Goal: Task Accomplishment & Management: Manage account settings

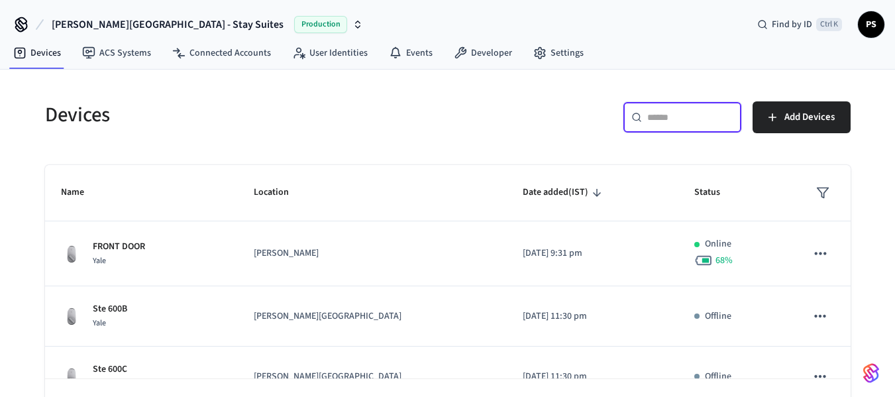
click at [647, 115] on input "text" at bounding box center [690, 117] width 86 height 13
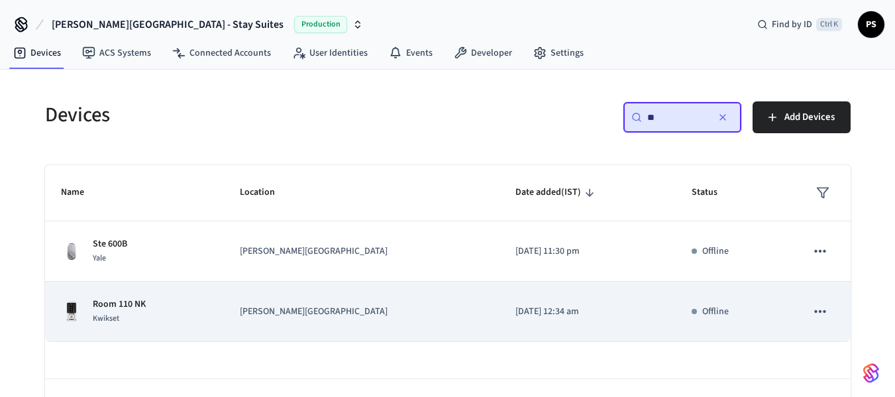
scroll to position [46, 0]
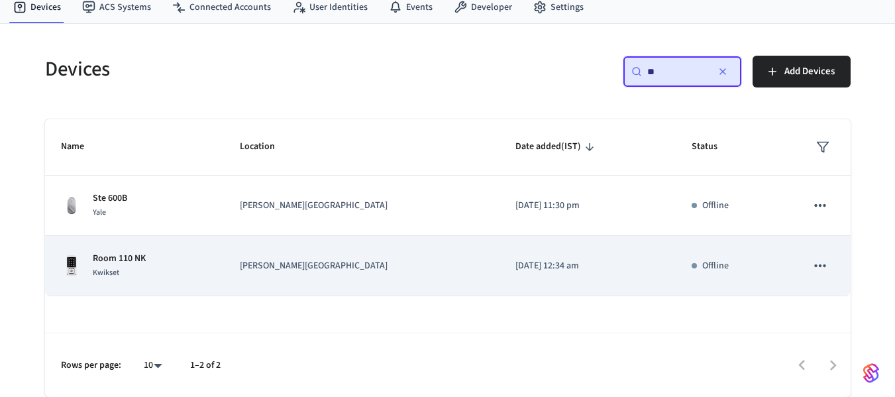
type input "**"
click at [824, 264] on icon "sticky table" at bounding box center [820, 265] width 17 height 17
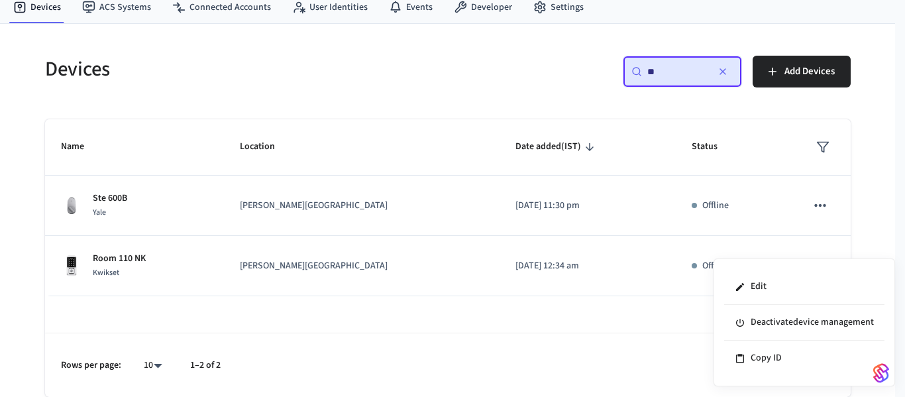
click at [553, 321] on div at bounding box center [452, 198] width 905 height 397
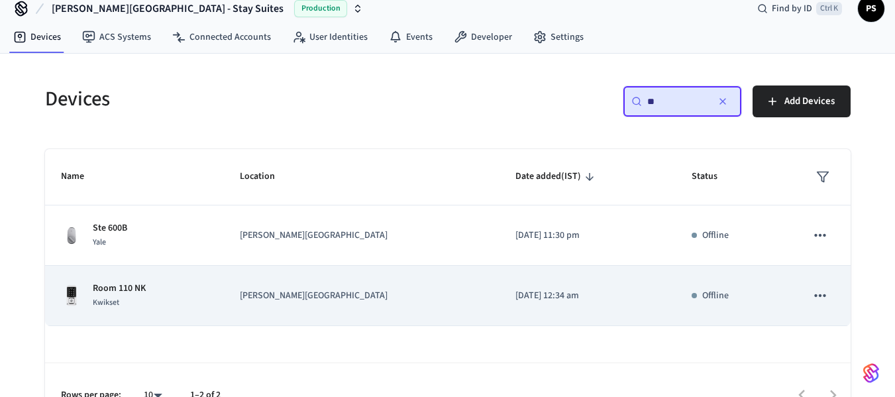
scroll to position [0, 0]
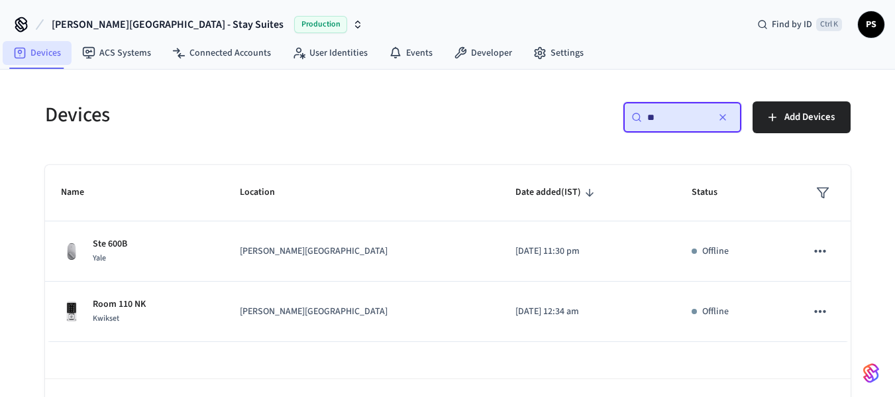
click at [42, 46] on link "Devices" at bounding box center [37, 53] width 69 height 24
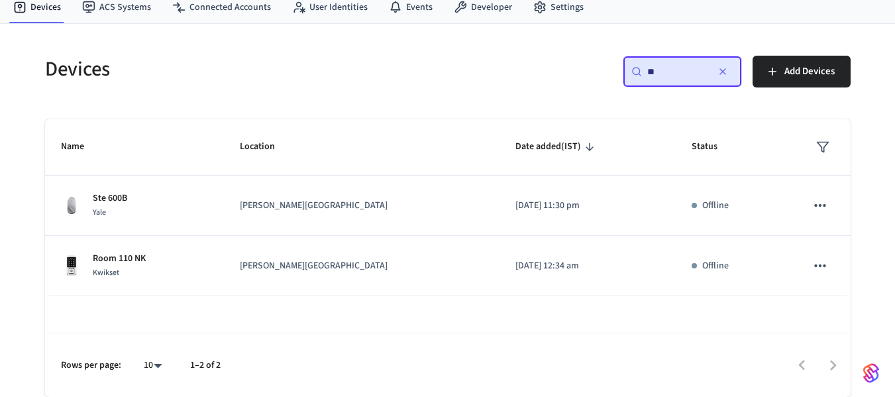
click at [725, 70] on icon "button" at bounding box center [722, 71] width 5 height 5
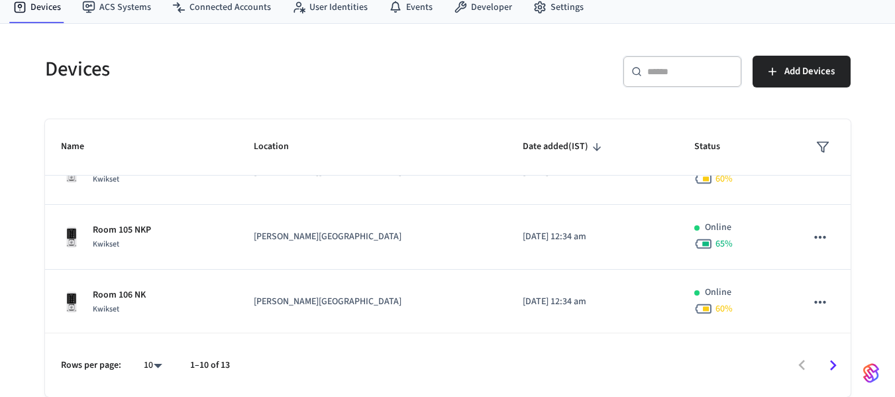
scroll to position [483, 0]
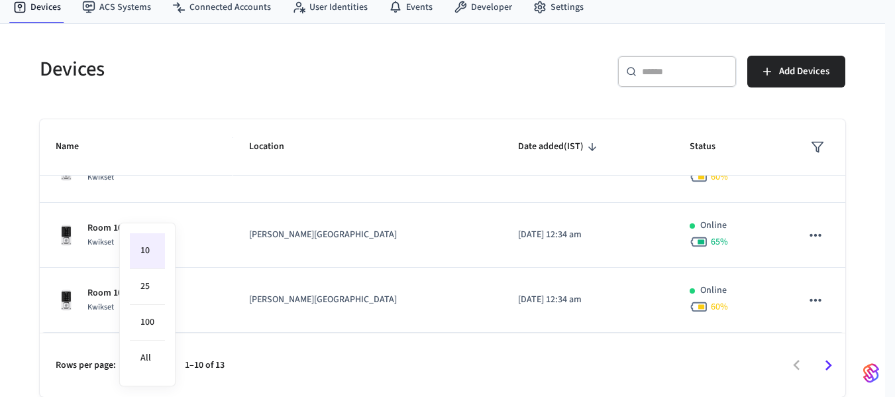
click at [160, 364] on body "[PERSON_NAME][GEOGRAPHIC_DATA] - Stay Suites Production Find by ID Ctrl K PS De…" at bounding box center [447, 175] width 895 height 443
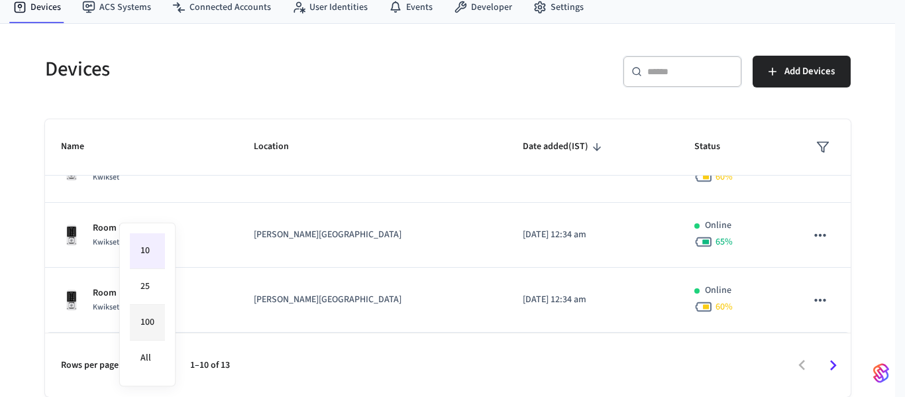
click at [148, 315] on li "100" at bounding box center [147, 323] width 35 height 36
type input "***"
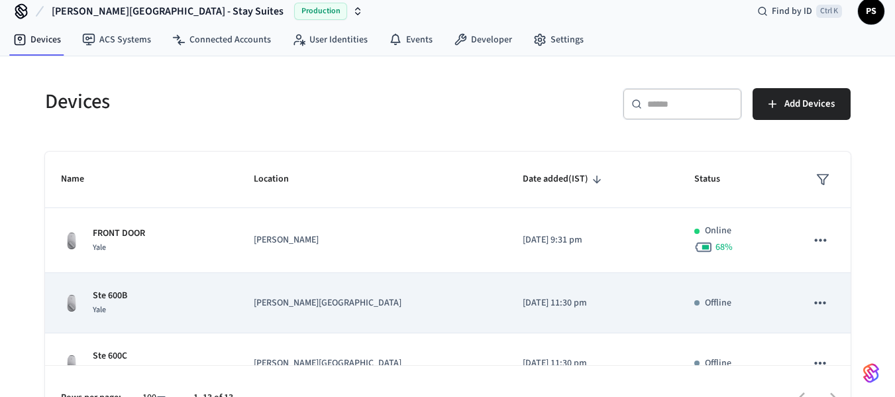
scroll to position [0, 0]
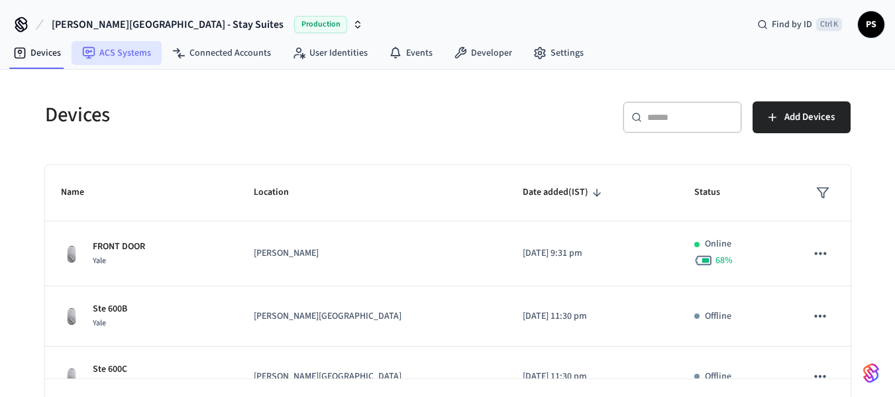
click at [119, 54] on link "ACS Systems" at bounding box center [117, 53] width 90 height 24
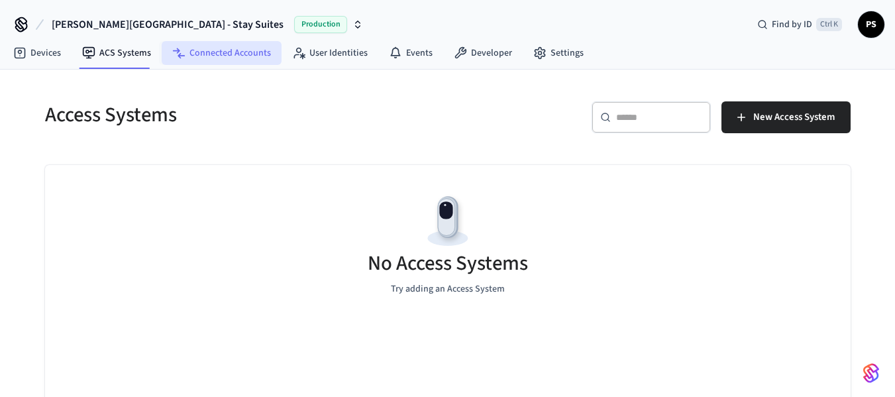
click at [218, 50] on link "Connected Accounts" at bounding box center [222, 53] width 120 height 24
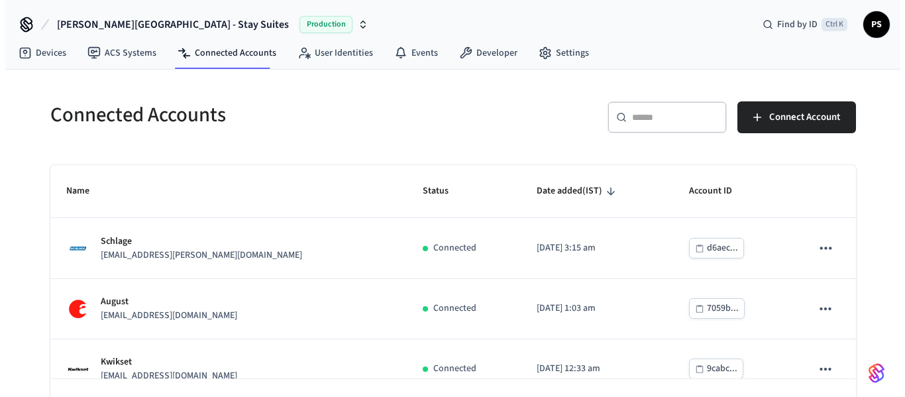
scroll to position [21, 0]
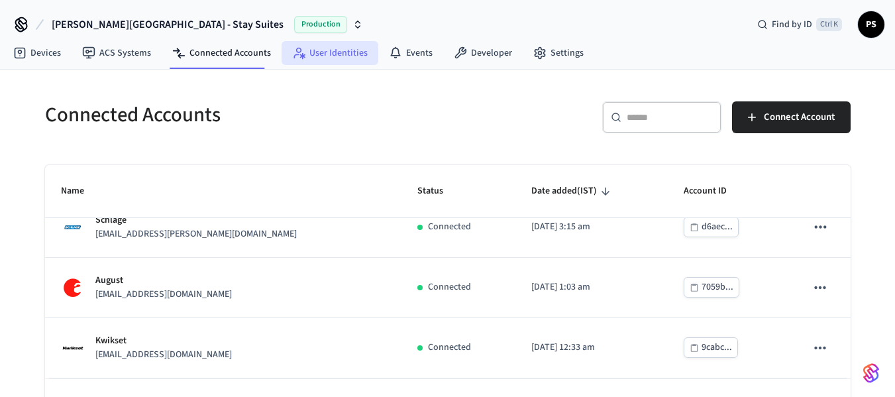
click at [318, 55] on link "User Identities" at bounding box center [330, 53] width 97 height 24
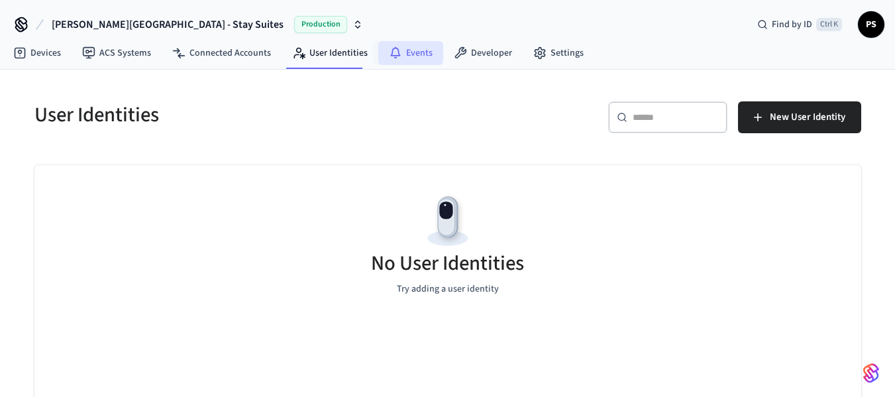
click at [401, 45] on link "Events" at bounding box center [410, 53] width 65 height 24
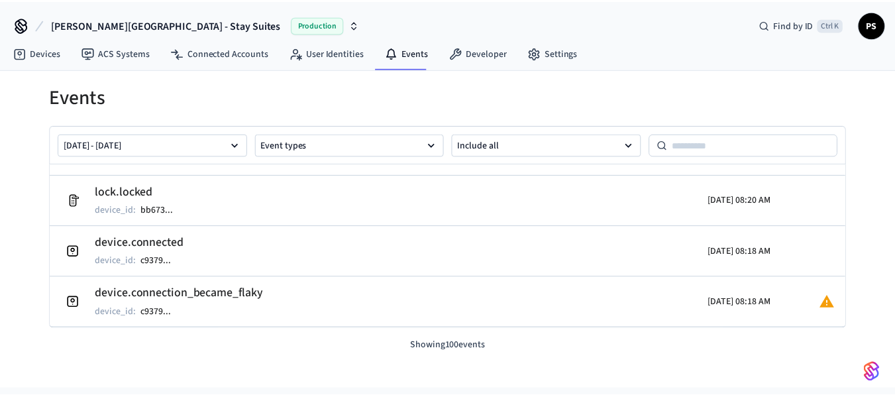
scroll to position [790, 0]
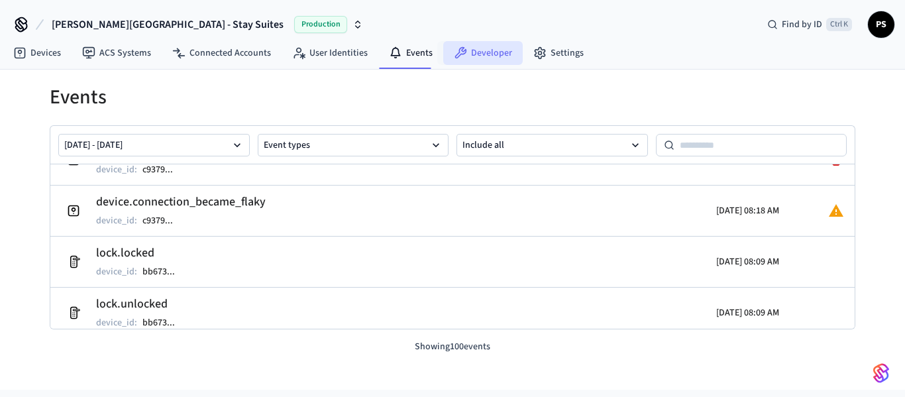
click at [475, 53] on link "Developer" at bounding box center [482, 53] width 79 height 24
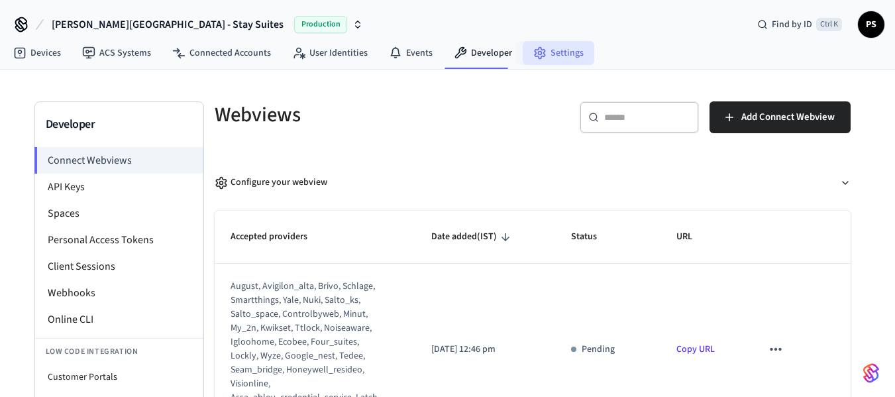
click at [552, 47] on link "Settings" at bounding box center [559, 53] width 72 height 24
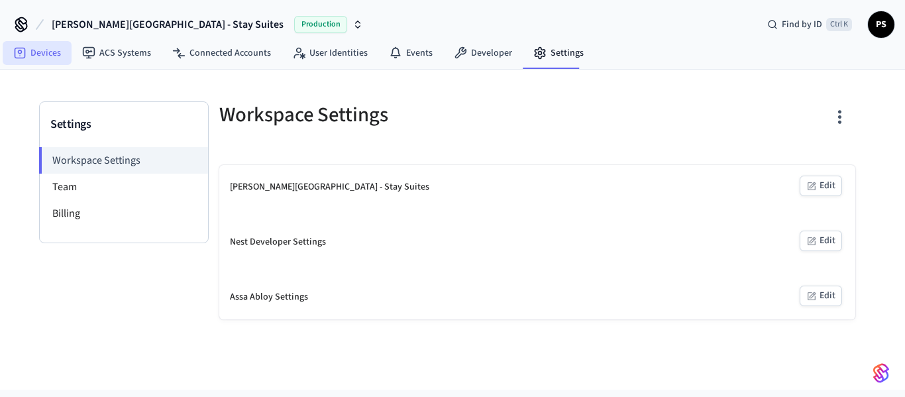
click at [43, 50] on link "Devices" at bounding box center [37, 53] width 69 height 24
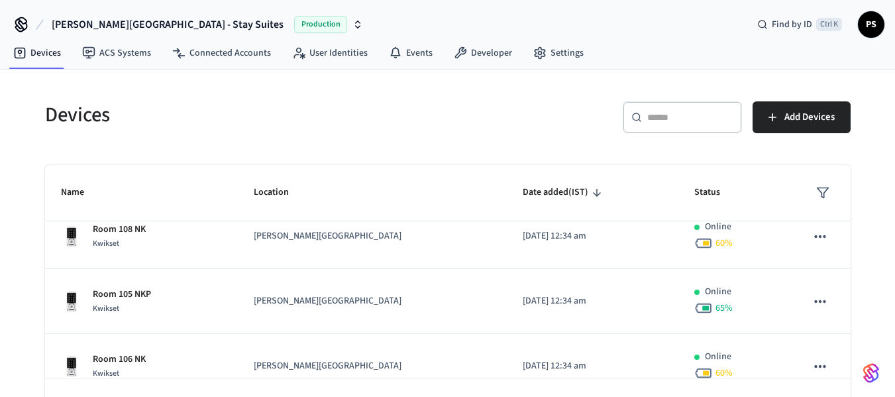
scroll to position [483, 0]
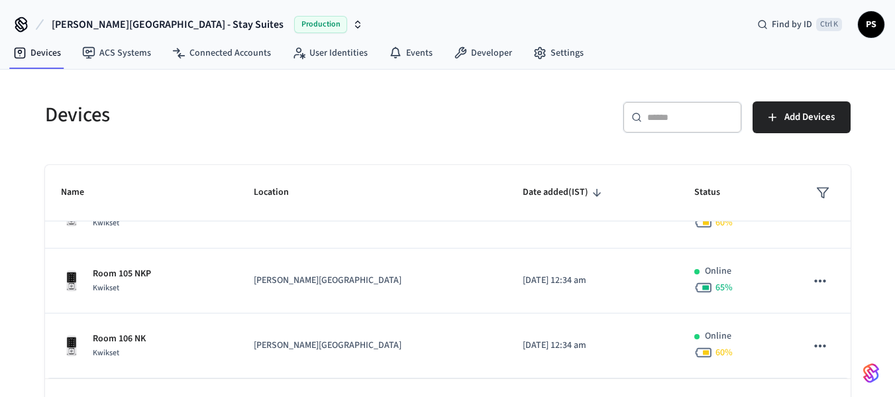
click at [645, 122] on div "​ ​" at bounding box center [682, 117] width 119 height 32
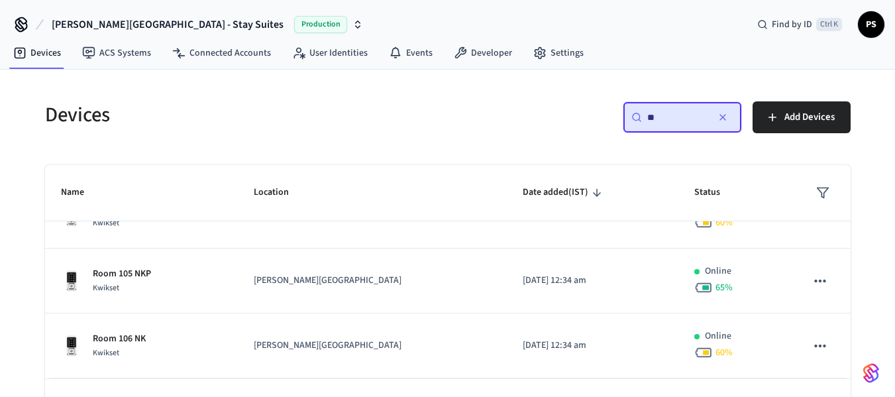
scroll to position [0, 0]
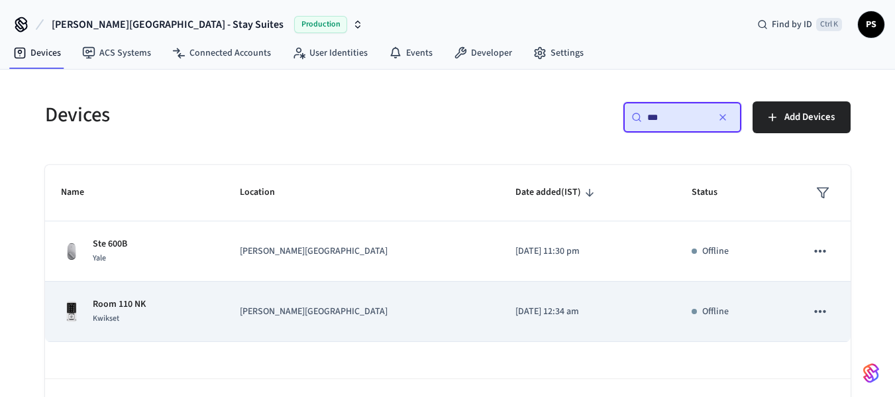
type input "***"
click at [515, 313] on p "[DATE] 12:34 am" at bounding box center [587, 312] width 144 height 14
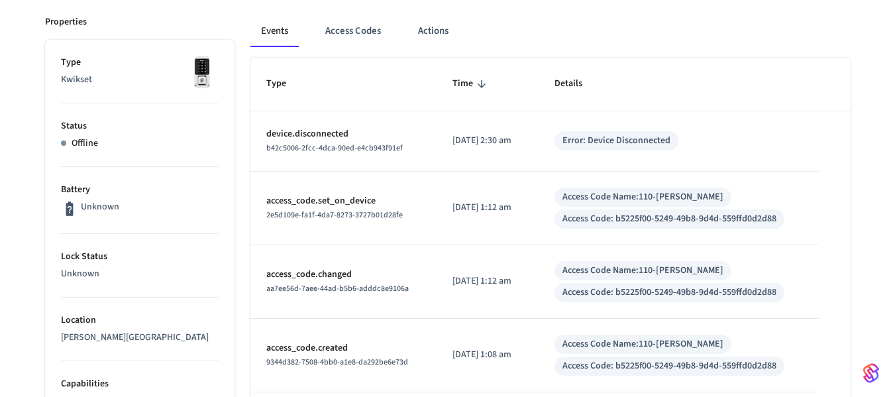
scroll to position [156, 0]
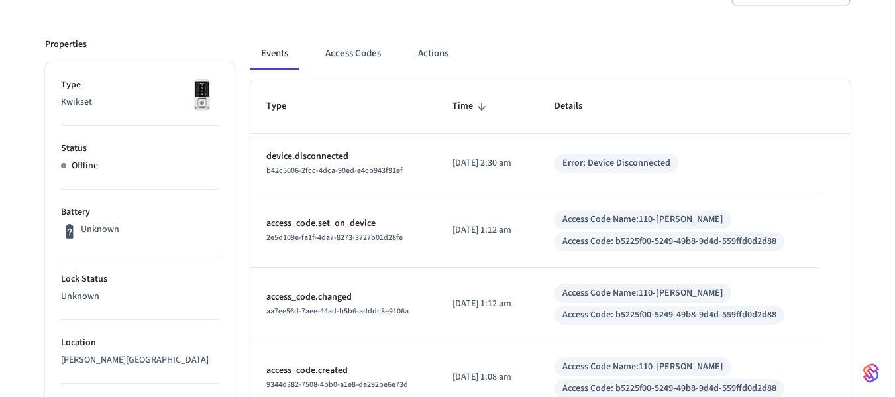
click at [89, 229] on p "Unknown" at bounding box center [100, 230] width 38 height 14
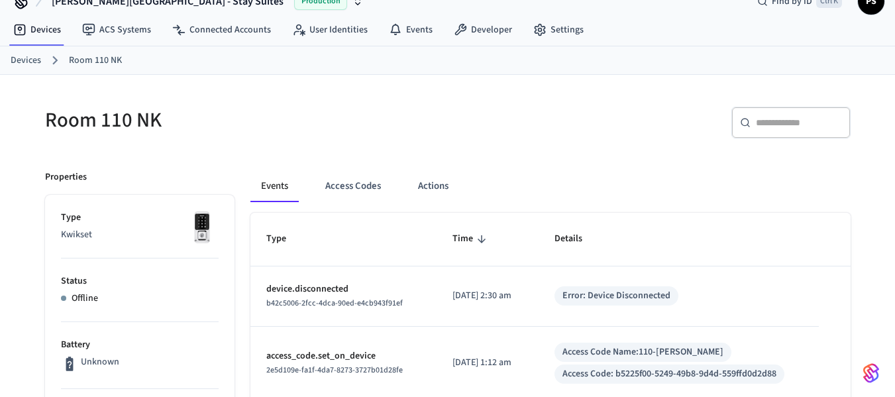
scroll to position [0, 0]
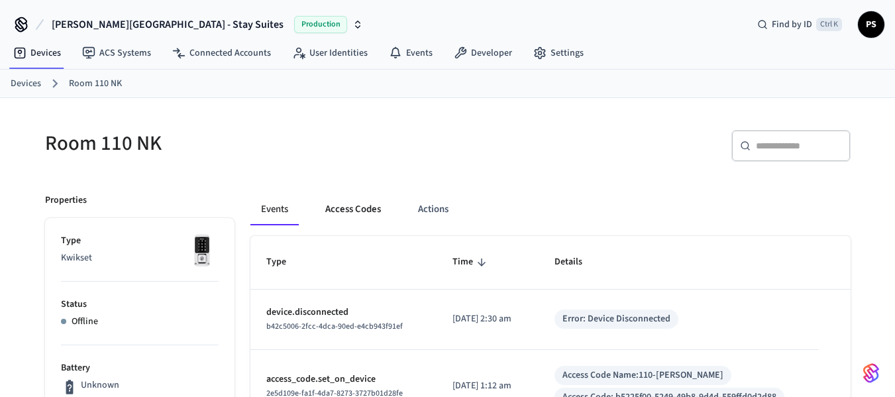
click at [343, 204] on button "Access Codes" at bounding box center [353, 209] width 77 height 32
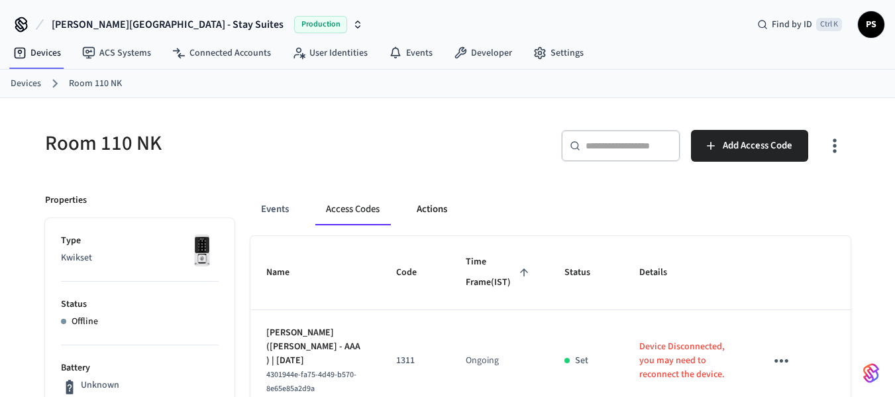
click at [443, 208] on button "Actions" at bounding box center [432, 209] width 52 height 32
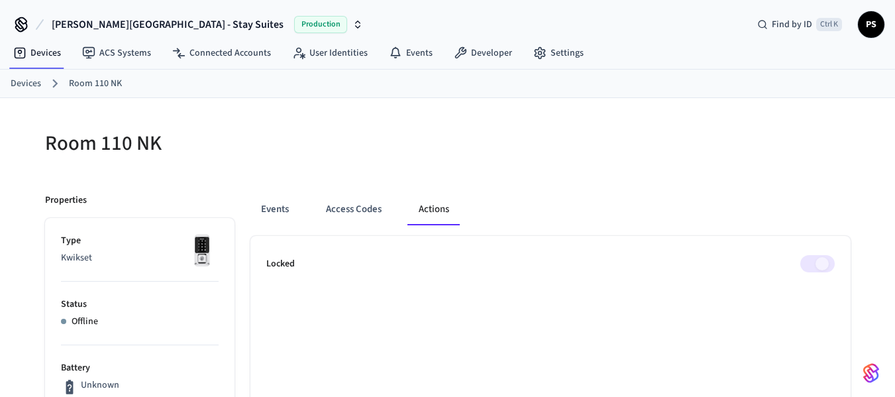
click at [23, 78] on link "Devices" at bounding box center [26, 84] width 30 height 14
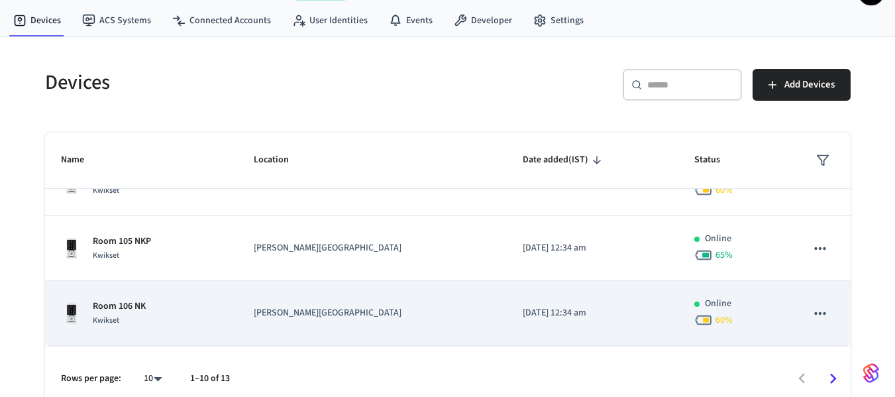
scroll to position [46, 0]
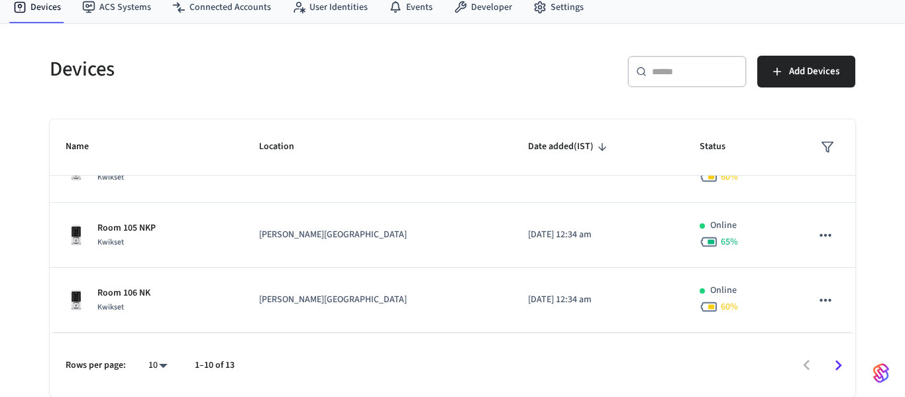
click at [158, 366] on body "[PERSON_NAME][GEOGRAPHIC_DATA] - Stay Suites Production Find by ID Ctrl K PS De…" at bounding box center [452, 175] width 905 height 443
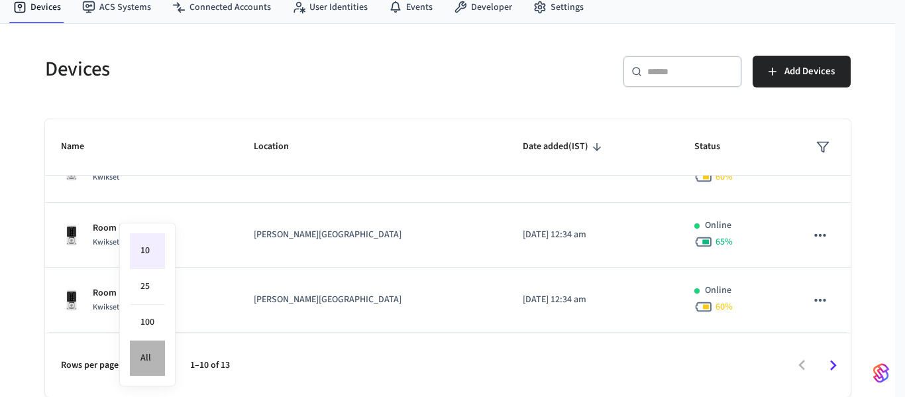
click at [144, 354] on li "All" at bounding box center [147, 358] width 35 height 35
type input "**"
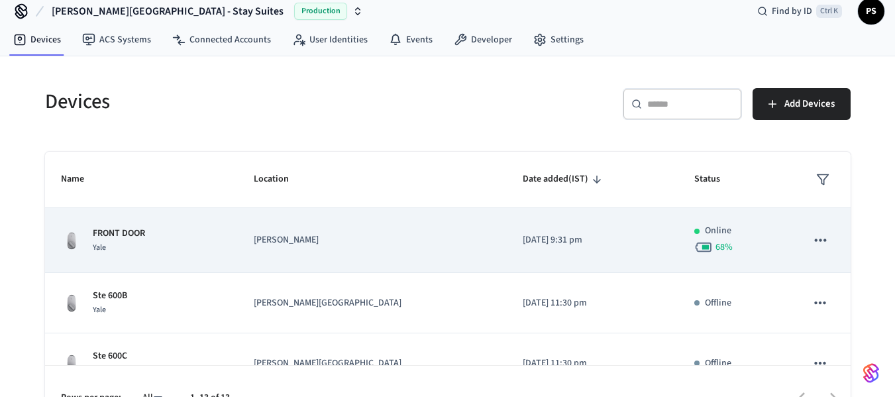
scroll to position [0, 0]
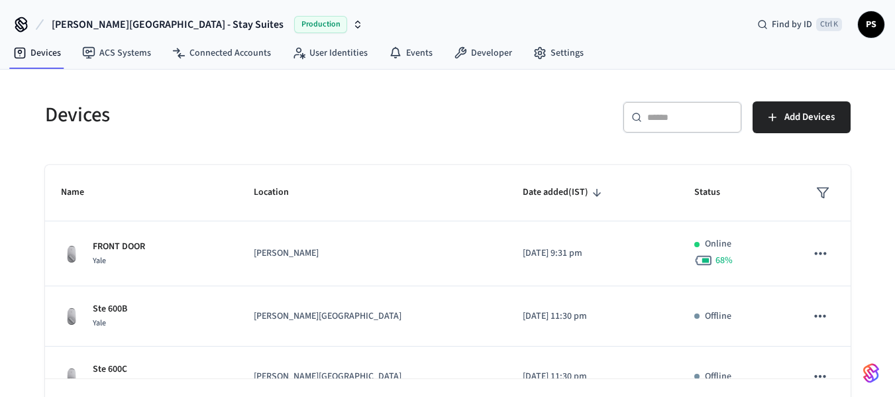
click at [148, 24] on span "[PERSON_NAME][GEOGRAPHIC_DATA] - Stay Suites" at bounding box center [168, 25] width 232 height 16
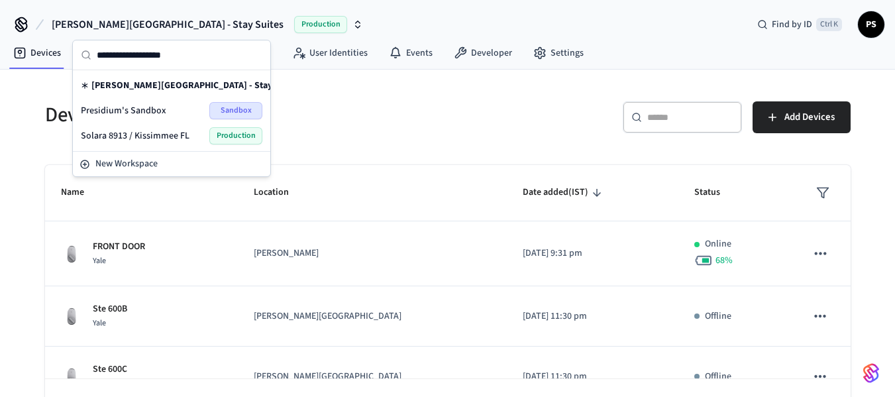
click at [480, 122] on div "​ ​ Add Devices" at bounding box center [653, 122] width 395 height 42
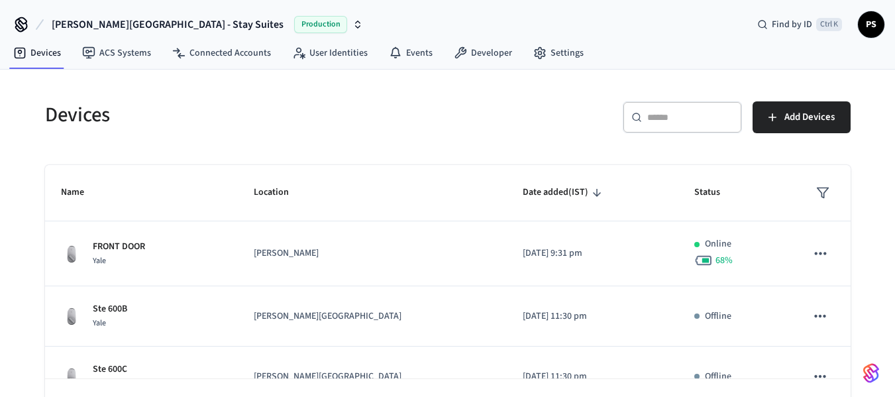
click at [25, 23] on icon at bounding box center [21, 24] width 21 height 21
click at [17, 21] on icon at bounding box center [21, 24] width 21 height 21
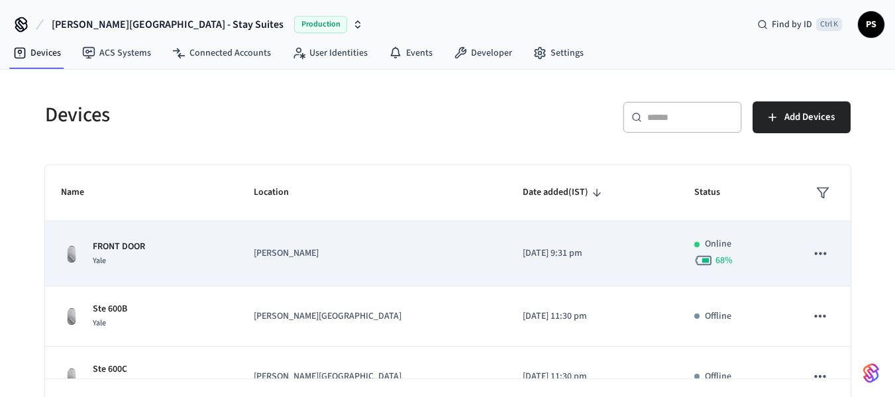
click at [170, 245] on div "FRONT DOOR Yale" at bounding box center [142, 254] width 162 height 28
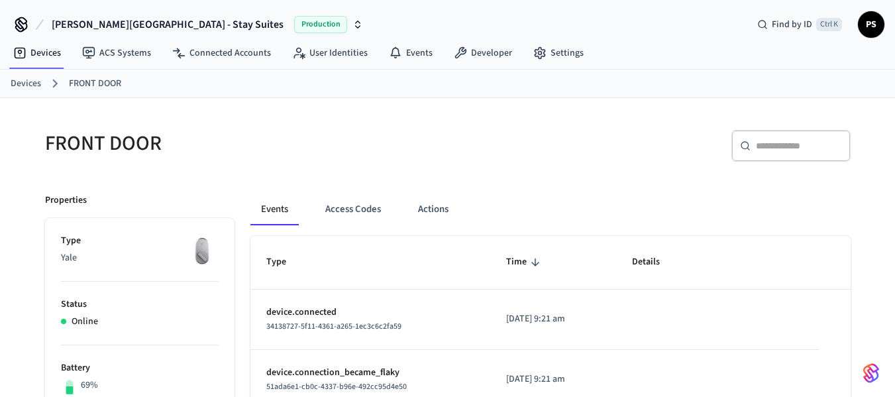
click at [25, 80] on link "Devices" at bounding box center [26, 84] width 30 height 14
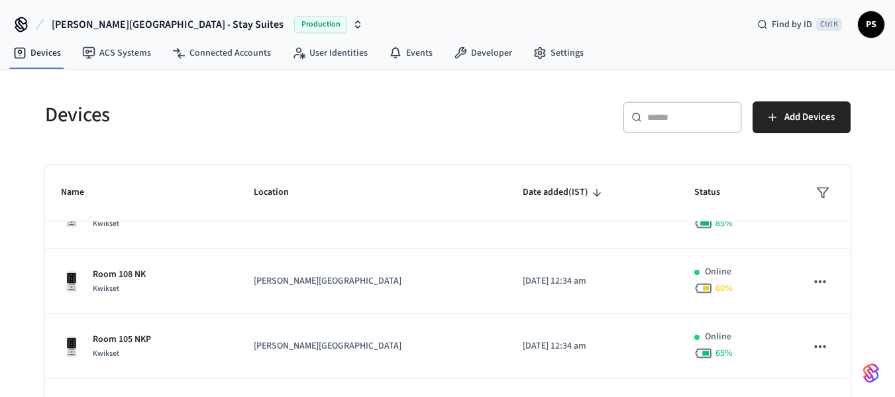
scroll to position [483, 0]
click at [120, 23] on span "[PERSON_NAME][GEOGRAPHIC_DATA] - Stay Suites" at bounding box center [168, 25] width 232 height 16
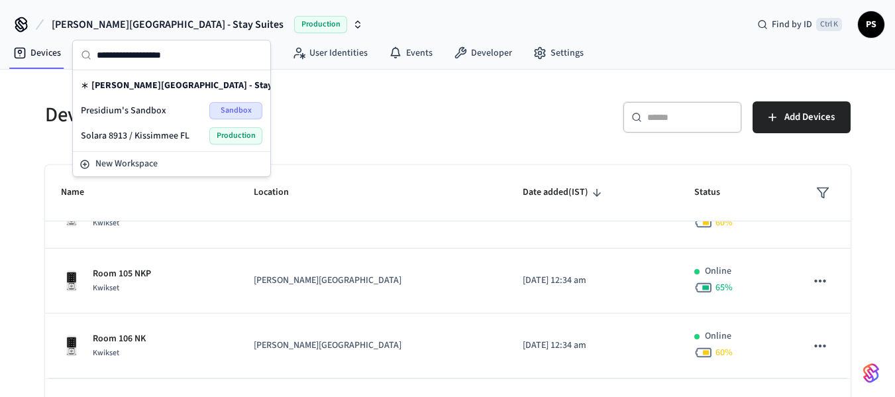
click at [427, 118] on h5 "Devices" at bounding box center [242, 114] width 395 height 27
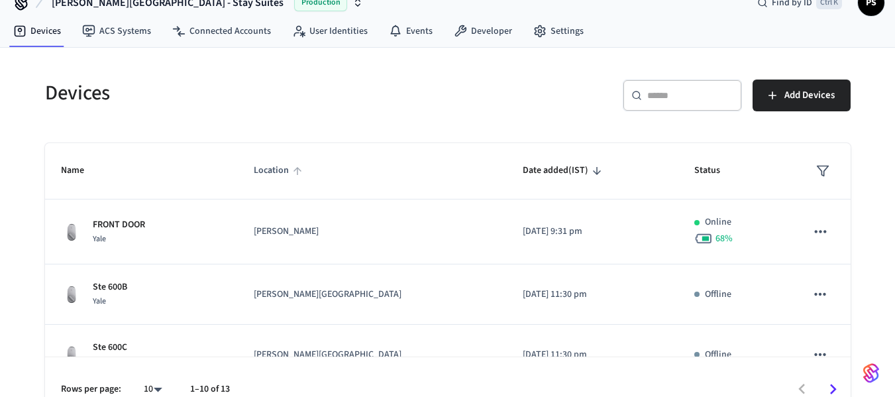
scroll to position [0, 0]
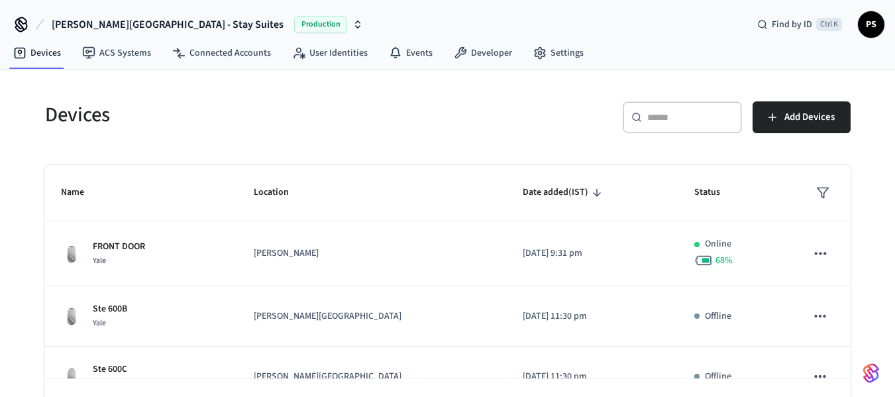
click at [113, 22] on span "[PERSON_NAME][GEOGRAPHIC_DATA] - Stay Suites" at bounding box center [168, 25] width 232 height 16
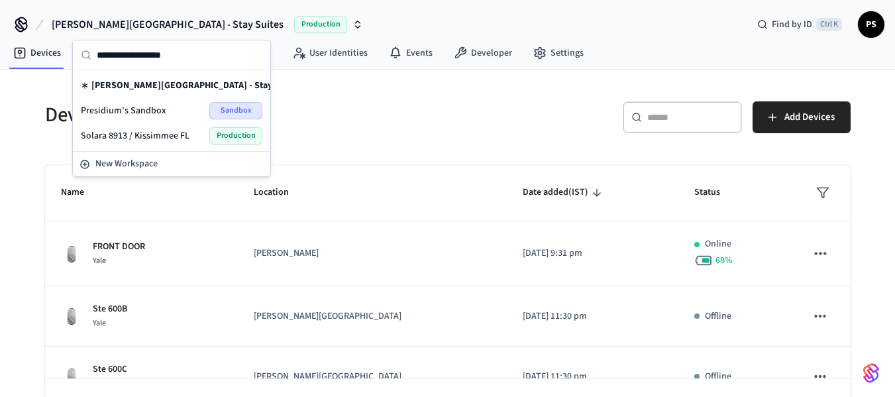
click at [113, 22] on span "[PERSON_NAME][GEOGRAPHIC_DATA] - Stay Suites" at bounding box center [168, 25] width 232 height 16
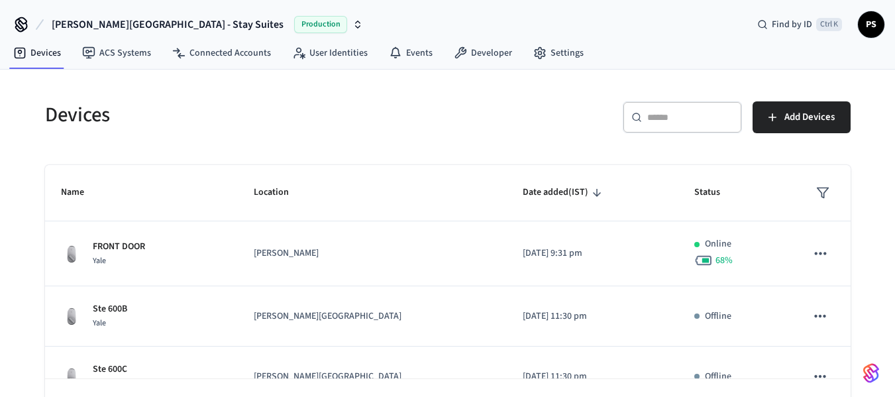
click at [19, 21] on icon at bounding box center [21, 24] width 21 height 21
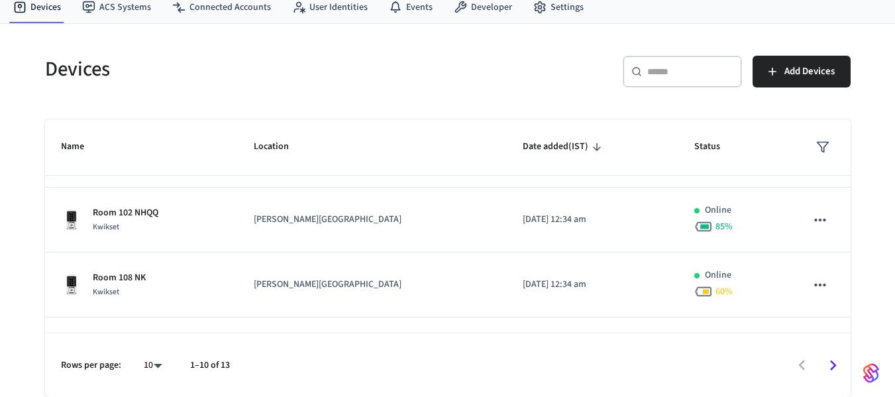
scroll to position [483, 0]
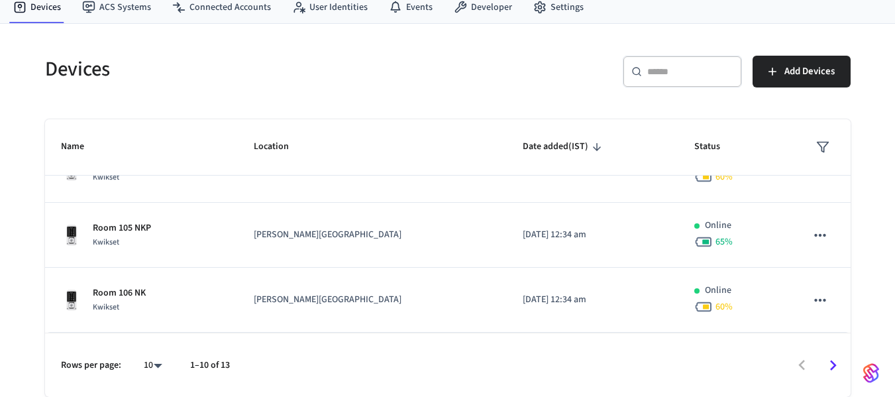
click at [833, 364] on icon "Go to next page" at bounding box center [833, 365] width 7 height 11
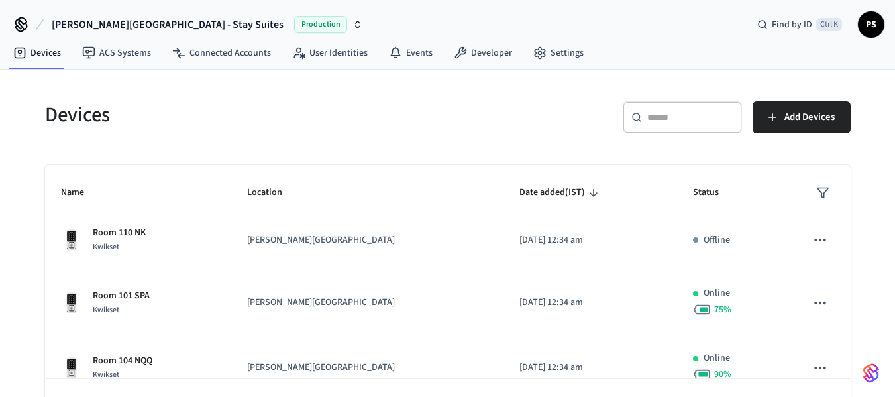
scroll to position [0, 0]
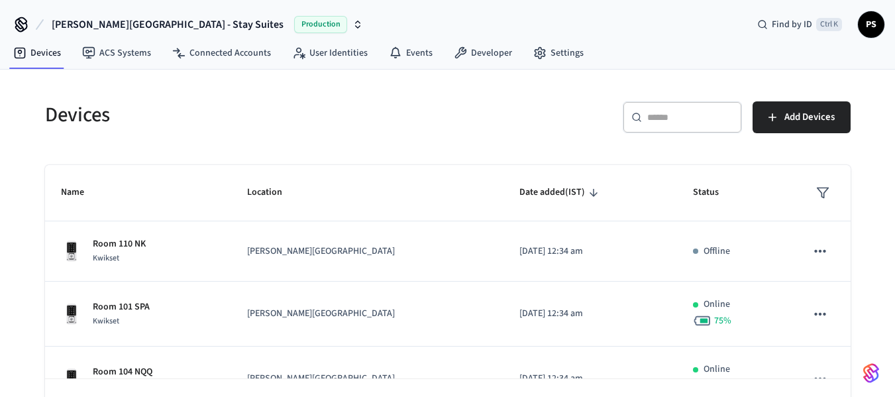
click at [656, 127] on div "​ ​" at bounding box center [682, 117] width 119 height 32
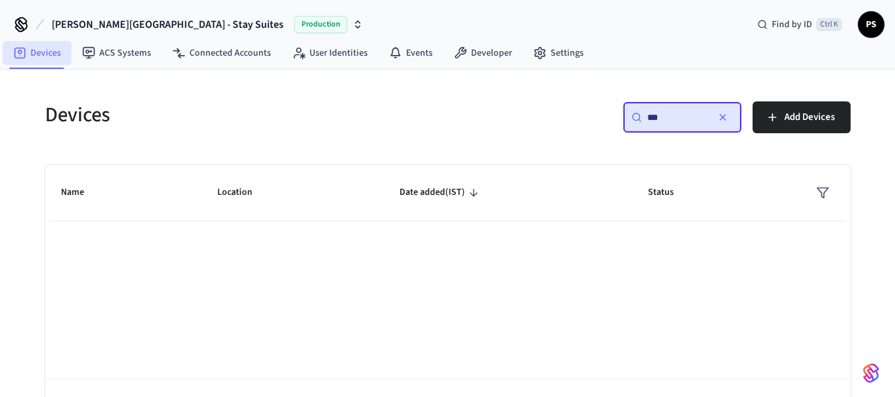
type input "***"
click at [17, 52] on icon at bounding box center [19, 52] width 13 height 13
drag, startPoint x: 667, startPoint y: 117, endPoint x: 607, endPoint y: 119, distance: 60.3
click at [607, 119] on div "​ *** ​ Add Devices" at bounding box center [653, 122] width 395 height 42
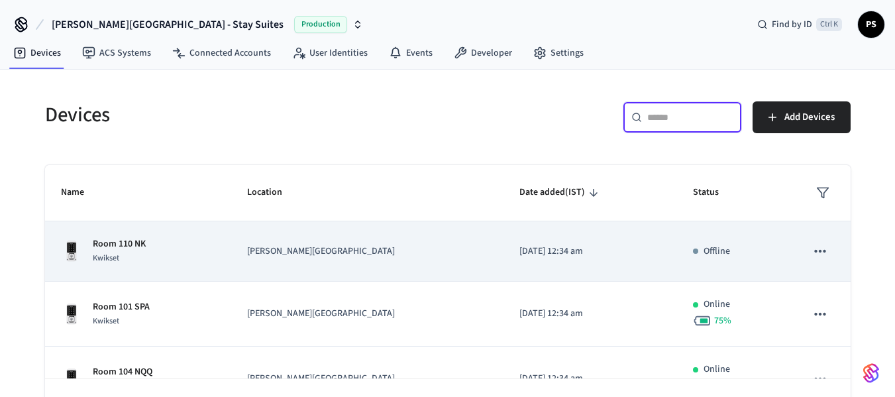
click at [158, 242] on div "Room 110 NK Kwikset" at bounding box center [138, 251] width 155 height 28
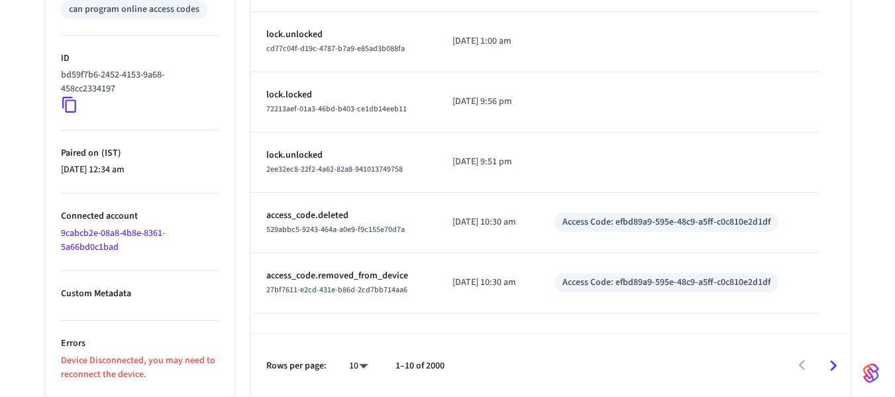
scroll to position [619, 0]
